Goal: Browse casually: Explore the website without a specific task or goal

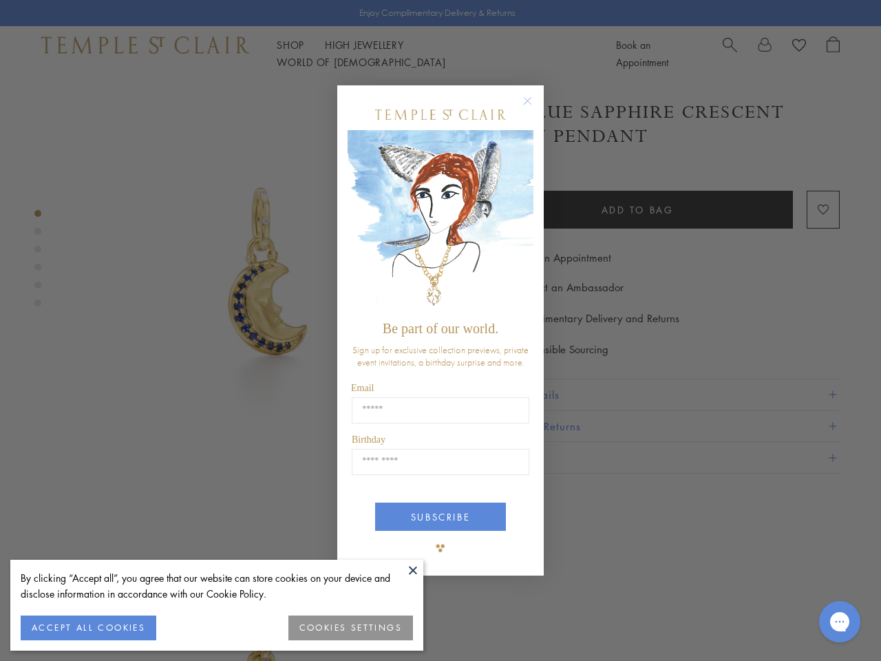
click at [440, 330] on span "Be part of our world." at bounding box center [441, 328] width 116 height 15
click at [413, 570] on button at bounding box center [413, 569] width 21 height 21
click at [88, 628] on button "ACCEPT ALL COOKIES" at bounding box center [89, 627] width 136 height 25
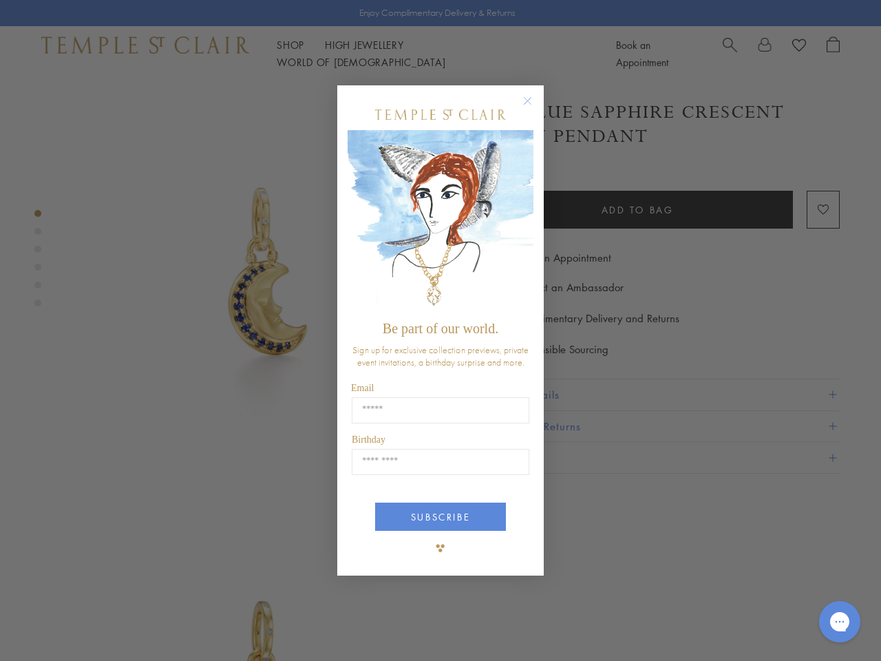
click at [351, 628] on div "Close dialog Be part of our world. Sign up for exclusive collection previews, p…" at bounding box center [440, 330] width 881 height 661
click at [534, 107] on icon "Close dialog" at bounding box center [527, 100] width 17 height 17
click at [440, 517] on button "SUBSCRIBE" at bounding box center [440, 516] width 131 height 28
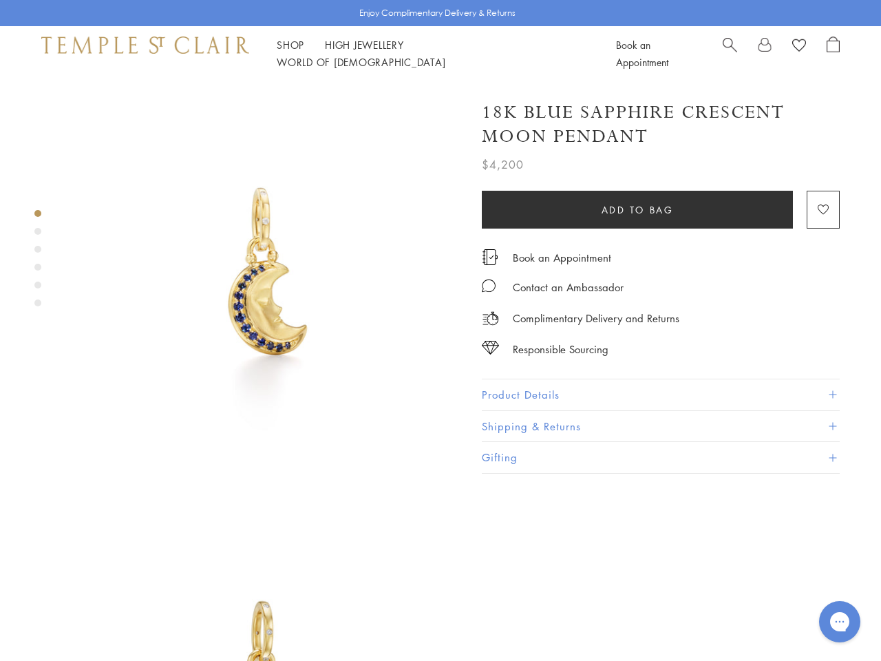
click at [840, 621] on icon "Gorgias live chat" at bounding box center [839, 621] width 13 height 13
